Goal: Information Seeking & Learning: Find specific fact

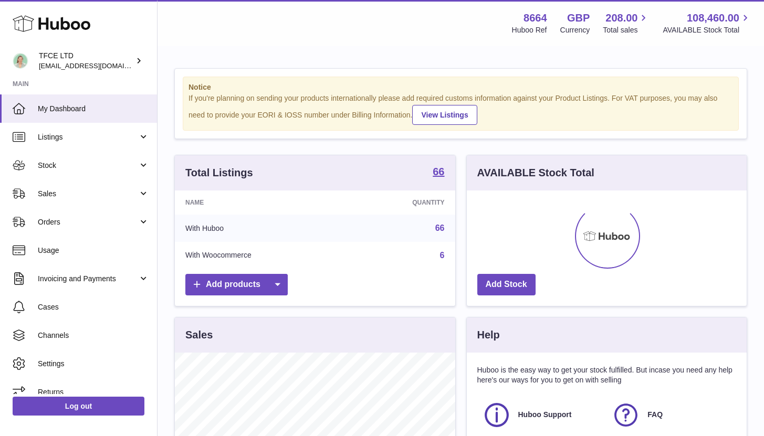
scroll to position [164, 280]
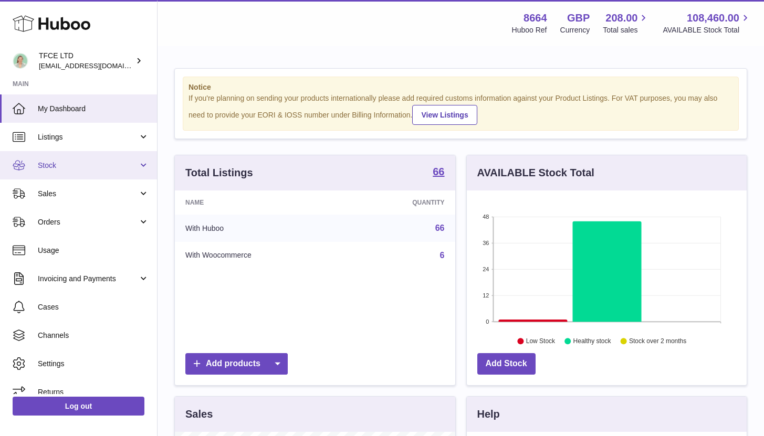
click at [135, 168] on span "Stock" at bounding box center [88, 166] width 100 height 10
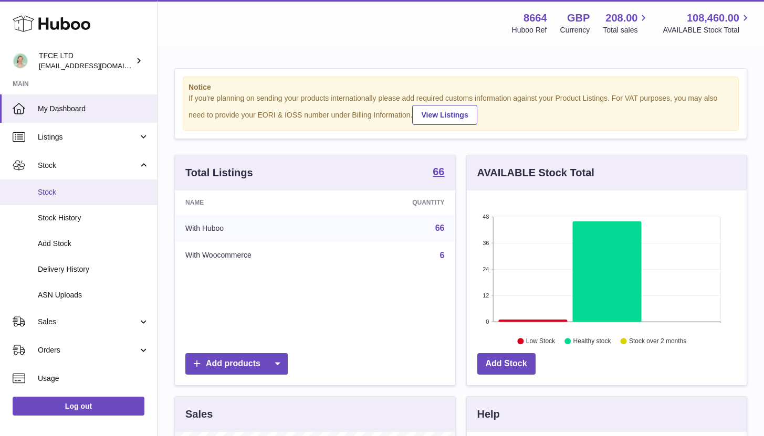
click at [129, 189] on span "Stock" at bounding box center [93, 192] width 111 height 10
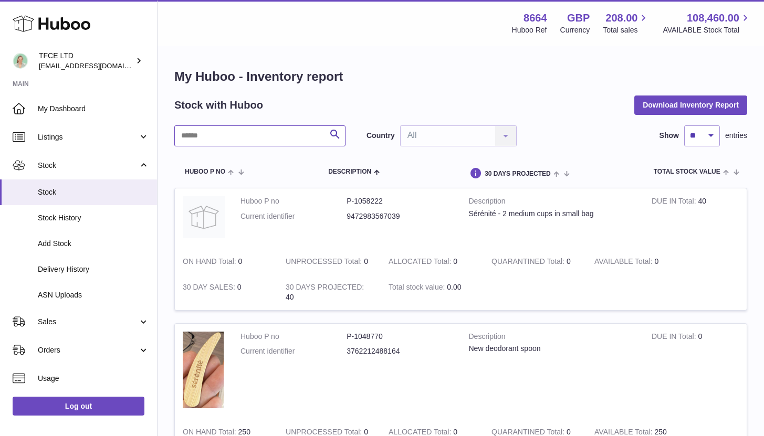
click at [266, 128] on input "text" at bounding box center [259, 135] width 171 height 21
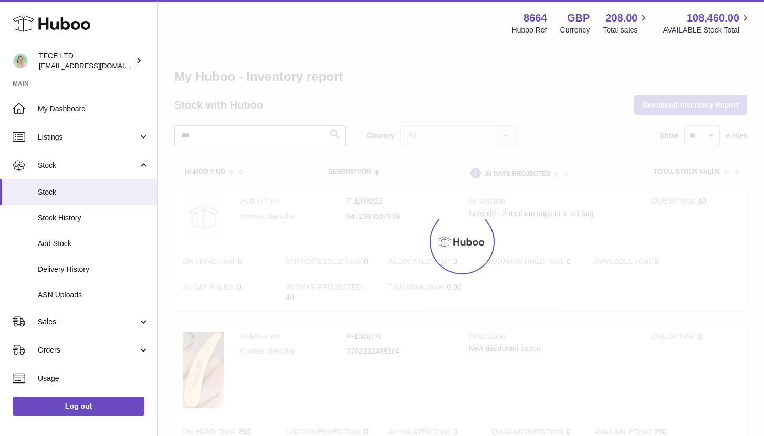
type input "***"
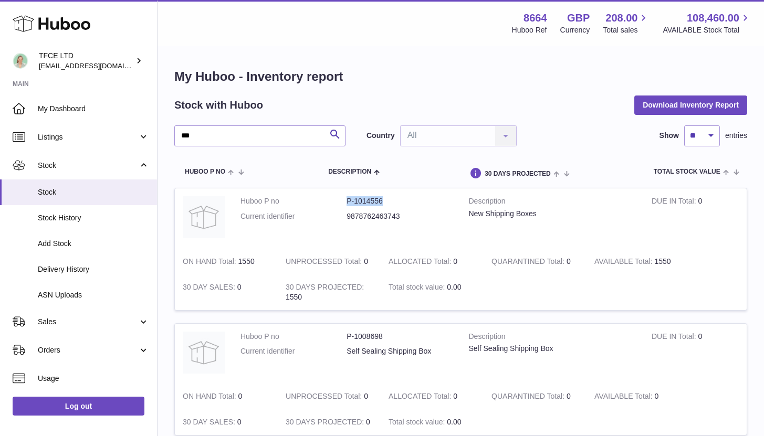
drag, startPoint x: 406, startPoint y: 199, endPoint x: 409, endPoint y: 98, distance: 101.4
click at [335, 202] on dl "Huboo P no P-1014556 Current identifier 9878762463743" at bounding box center [346, 211] width 213 height 30
copy dl "P-1014556"
